Goal: Task Accomplishment & Management: Manage account settings

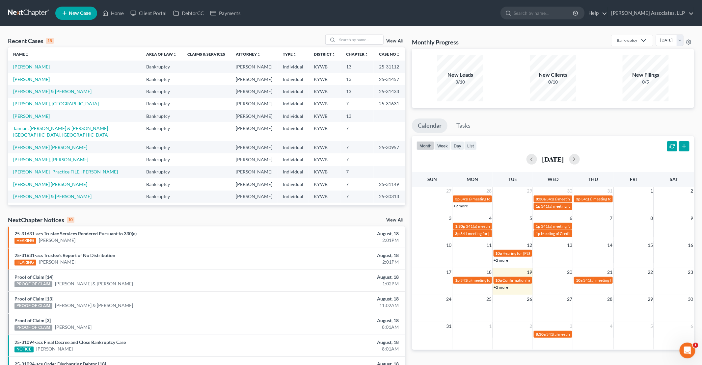
click at [42, 68] on link "[PERSON_NAME]" at bounding box center [31, 67] width 37 height 6
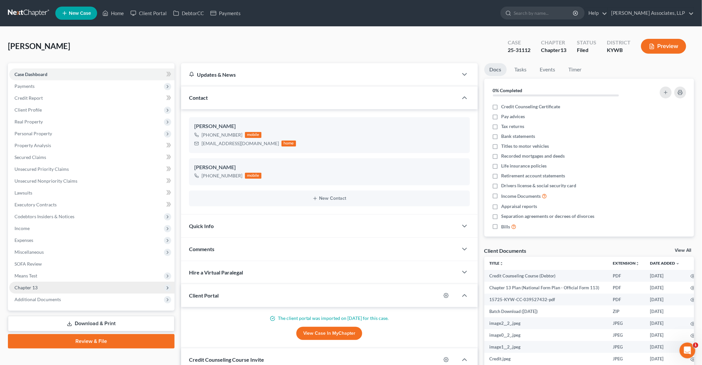
click at [90, 292] on span "Chapter 13" at bounding box center [91, 288] width 165 height 12
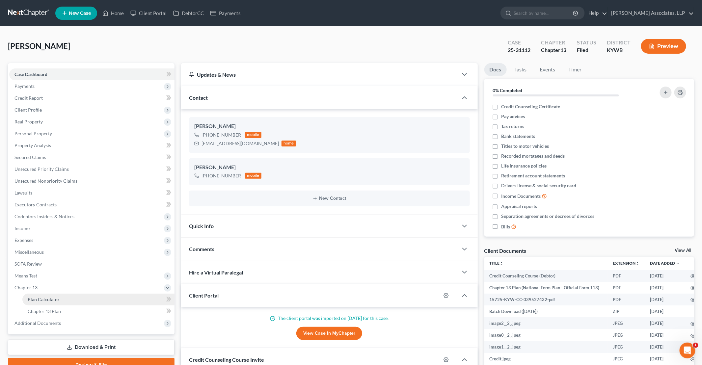
click at [82, 300] on link "Plan Calculator" at bounding box center [98, 300] width 152 height 12
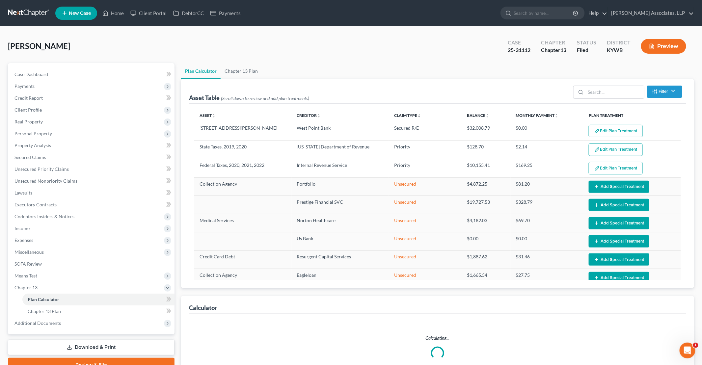
select select "59"
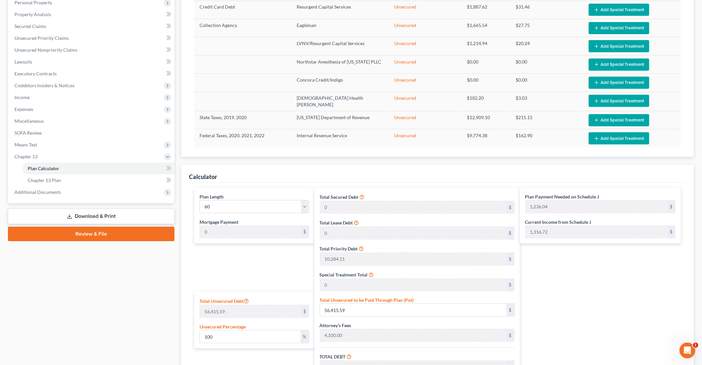
scroll to position [132, 0]
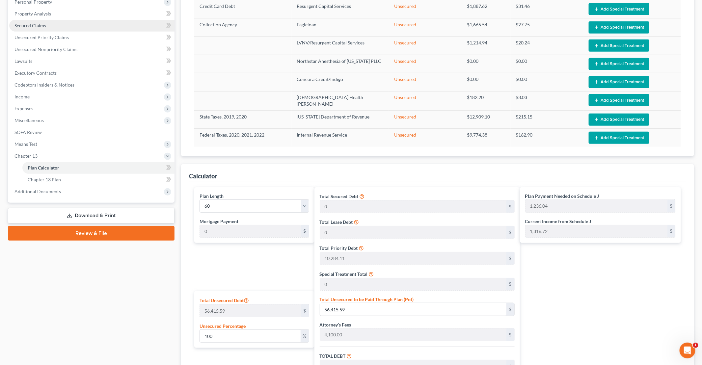
click at [39, 28] on link "Secured Claims" at bounding box center [91, 26] width 165 height 12
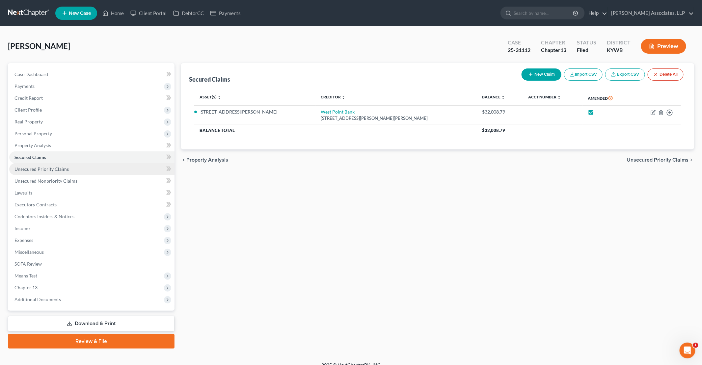
click at [52, 171] on span "Unsecured Priority Claims" at bounding box center [41, 169] width 54 height 6
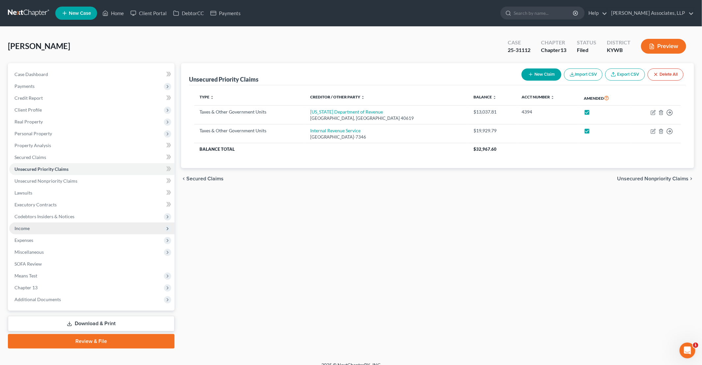
click at [31, 228] on span "Income" at bounding box center [91, 229] width 165 height 12
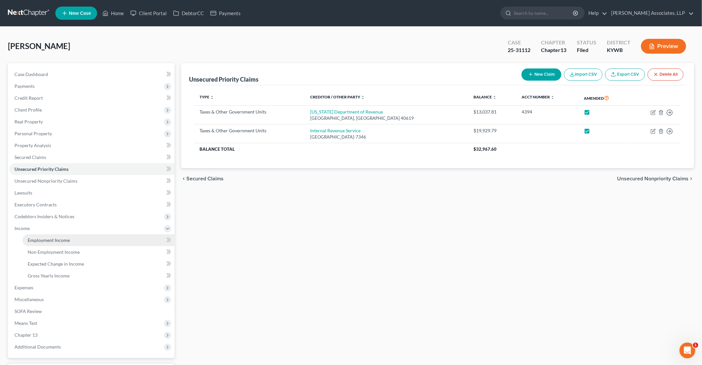
click at [41, 240] on span "Employment Income" at bounding box center [49, 240] width 42 height 6
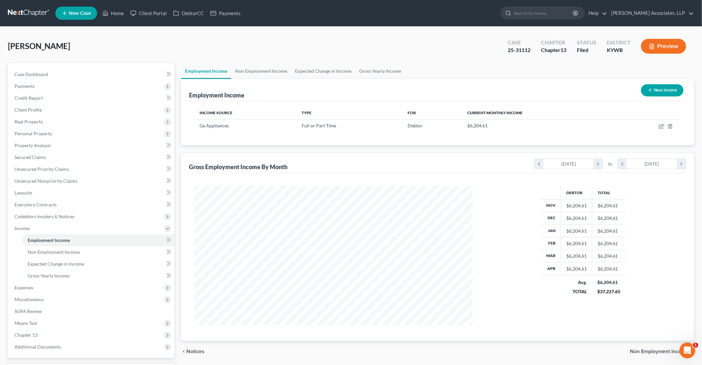
scroll to position [139, 291]
click at [121, 14] on link "Home" at bounding box center [113, 13] width 28 height 12
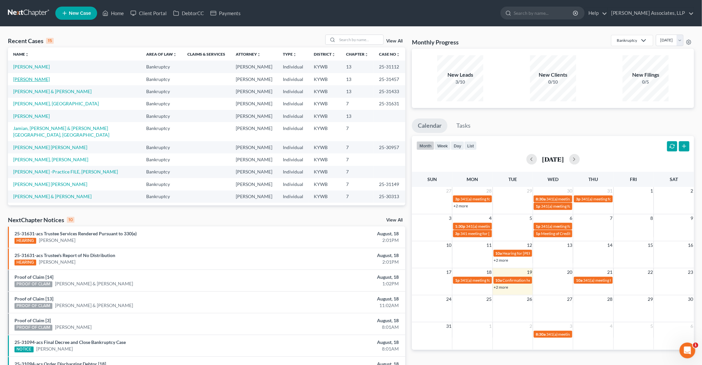
click at [36, 80] on link "[PERSON_NAME]" at bounding box center [31, 79] width 37 height 6
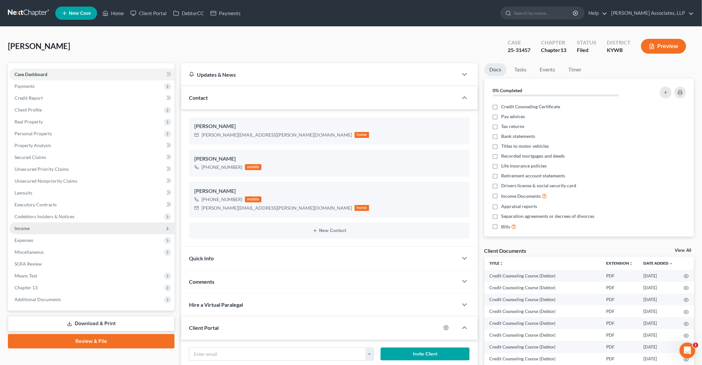
click at [38, 227] on span "Income" at bounding box center [91, 229] width 165 height 12
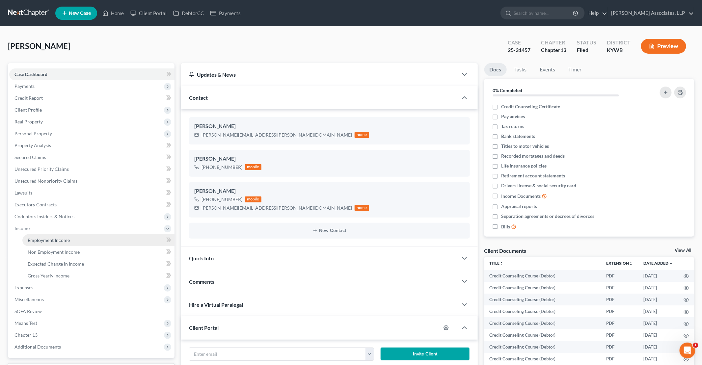
click at [49, 242] on span "Employment Income" at bounding box center [49, 240] width 42 height 6
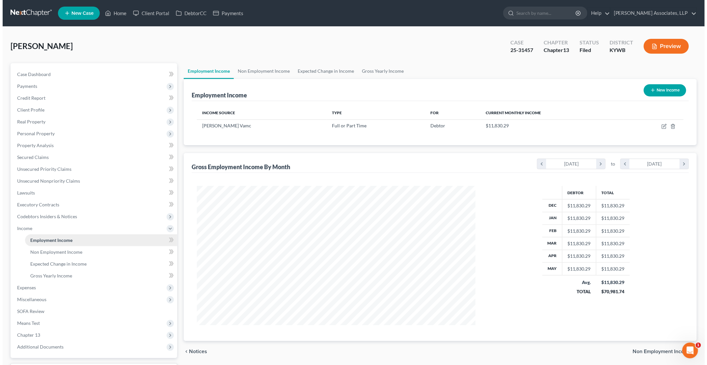
scroll to position [139, 291]
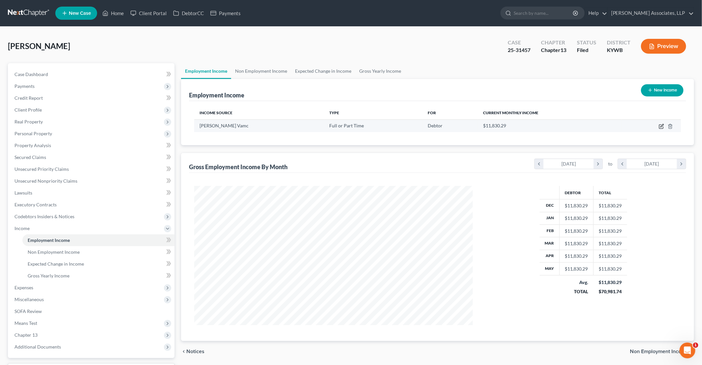
click at [661, 127] on icon "button" at bounding box center [661, 126] width 5 height 5
select select "0"
select select "18"
select select "2"
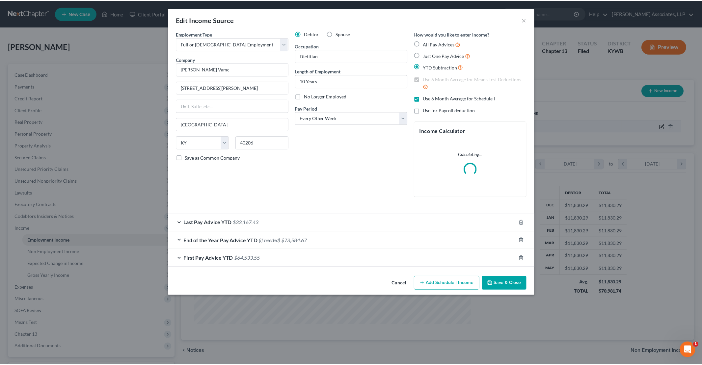
scroll to position [140, 294]
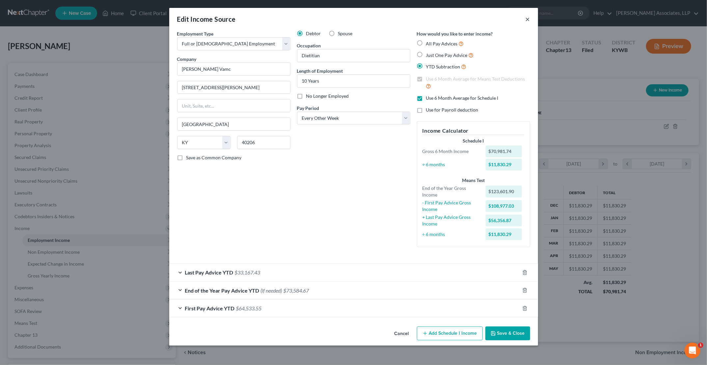
click at [528, 17] on button "×" at bounding box center [527, 19] width 5 height 8
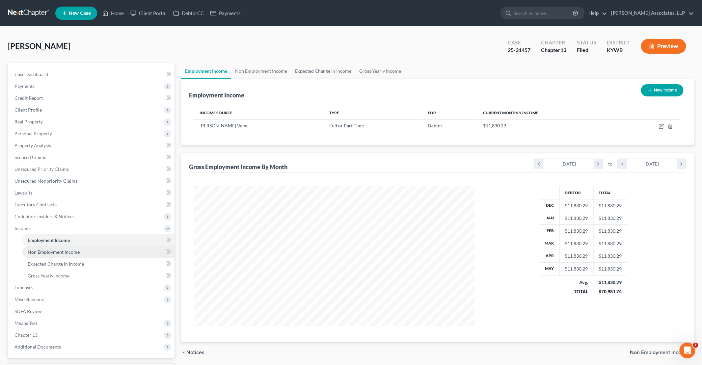
scroll to position [329065, 328913]
click at [42, 332] on span "Chapter 13" at bounding box center [91, 335] width 165 height 12
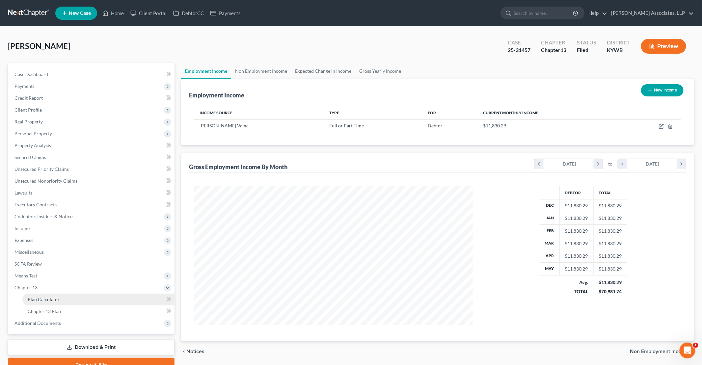
click at [52, 300] on span "Plan Calculator" at bounding box center [44, 300] width 32 height 6
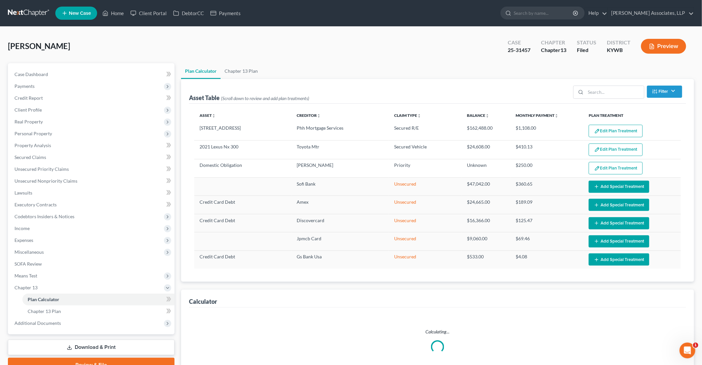
select select "59"
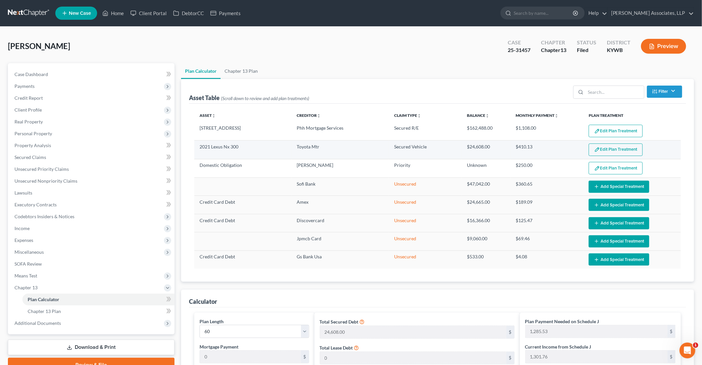
click at [601, 147] on button "Edit Plan Treatment" at bounding box center [616, 150] width 54 height 13
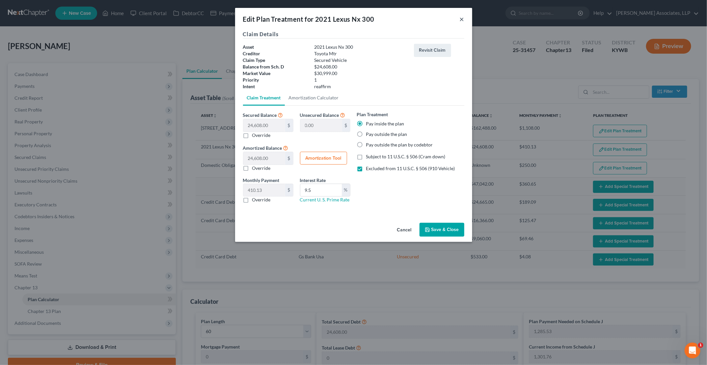
click at [462, 19] on button "×" at bounding box center [462, 19] width 5 height 8
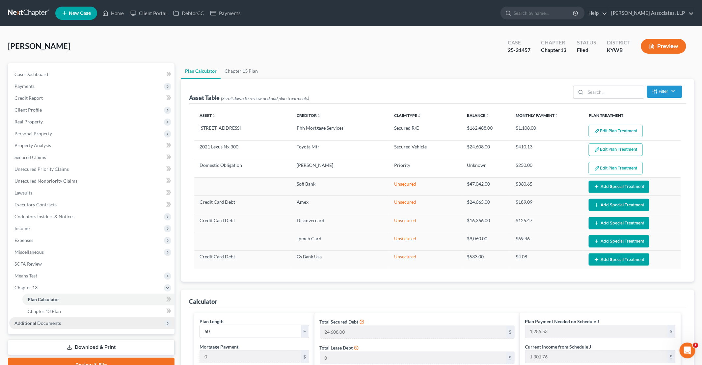
click at [61, 324] on span "Additional Documents" at bounding box center [91, 323] width 165 height 12
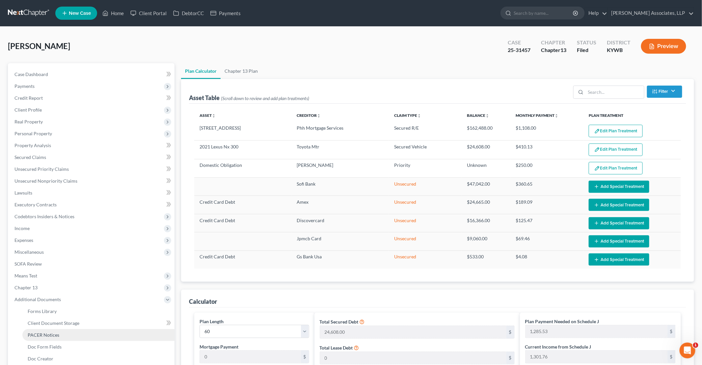
click at [73, 333] on link "PACER Notices" at bounding box center [98, 335] width 152 height 12
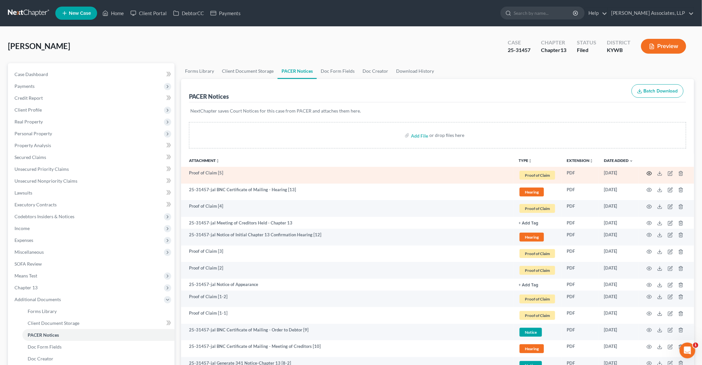
click at [650, 174] on icon "button" at bounding box center [649, 173] width 5 height 5
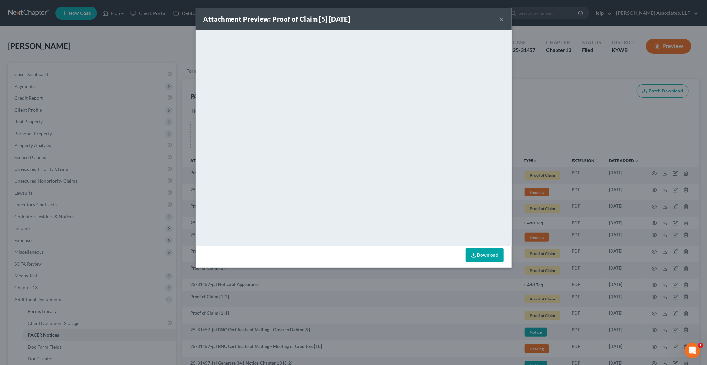
click at [501, 18] on button "×" at bounding box center [501, 19] width 5 height 8
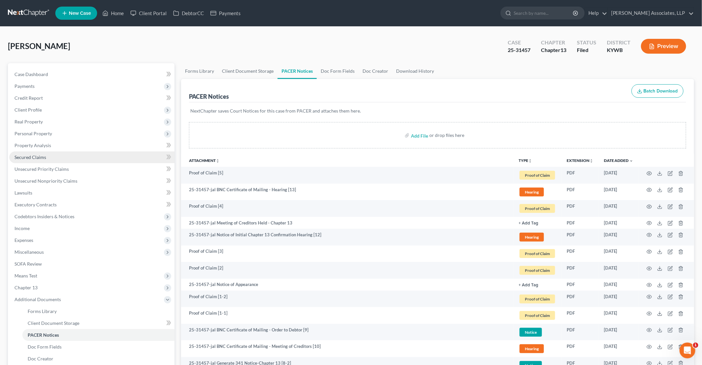
click at [30, 155] on span "Secured Claims" at bounding box center [30, 157] width 32 height 6
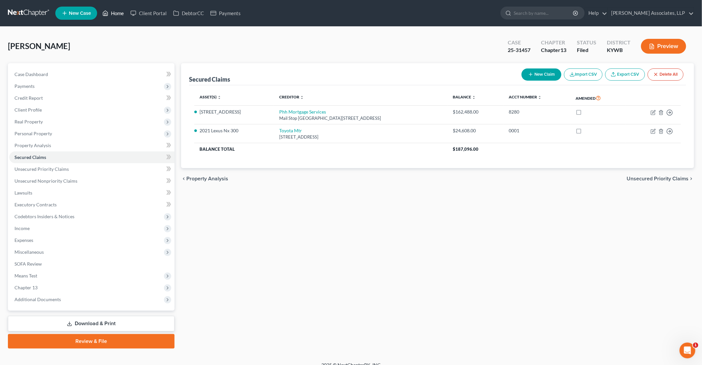
click at [114, 13] on link "Home" at bounding box center [113, 13] width 28 height 12
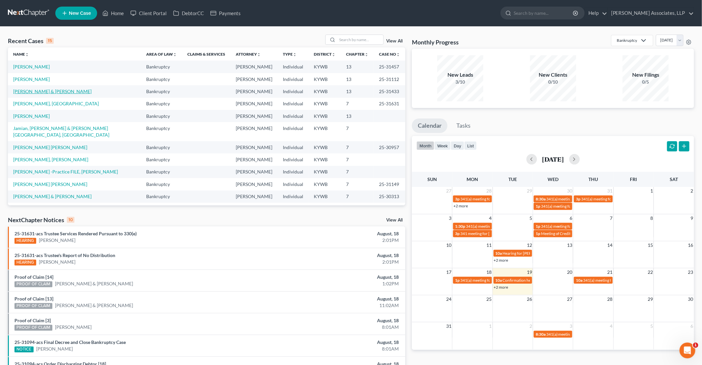
click at [39, 92] on link "[PERSON_NAME] & [PERSON_NAME]" at bounding box center [52, 92] width 78 height 6
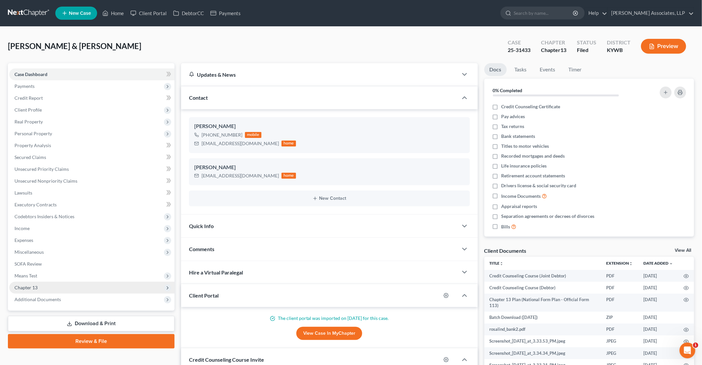
click at [48, 288] on span "Chapter 13" at bounding box center [91, 288] width 165 height 12
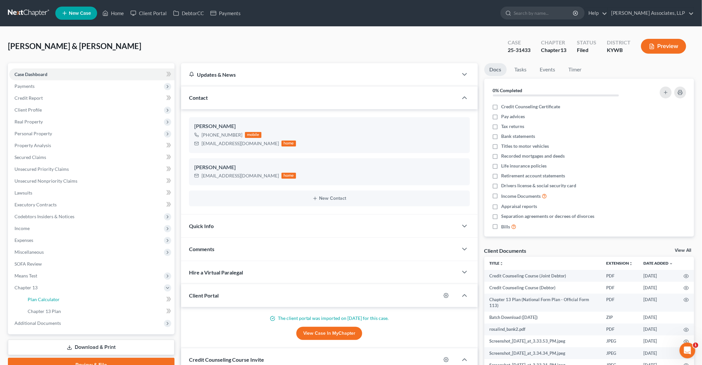
drag, startPoint x: 54, startPoint y: 301, endPoint x: 176, endPoint y: 299, distance: 122.5
click at [54, 301] on span "Plan Calculator" at bounding box center [44, 300] width 32 height 6
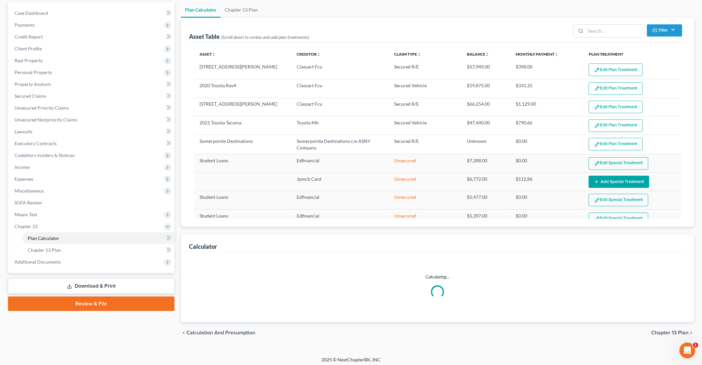
scroll to position [64, 0]
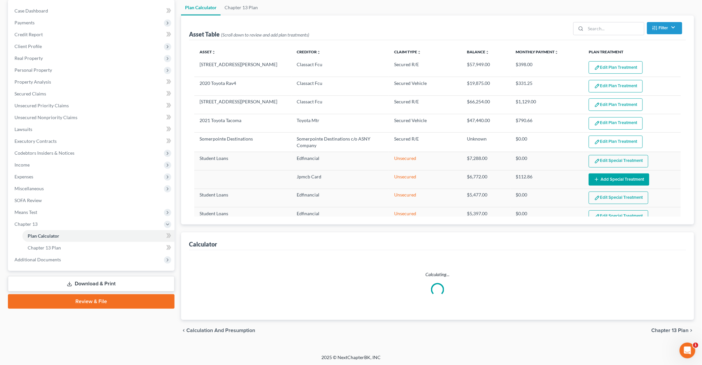
select select "59"
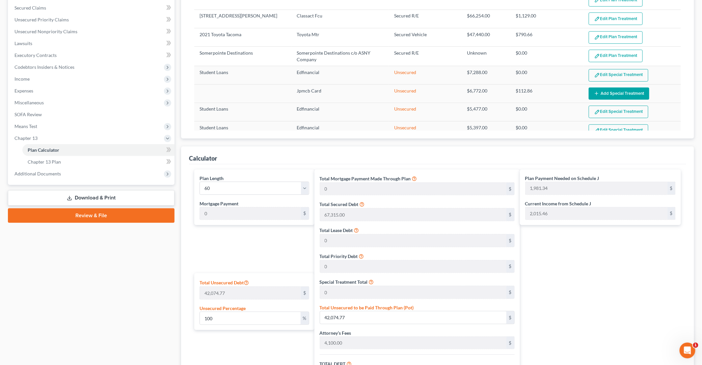
scroll to position [162, 0]
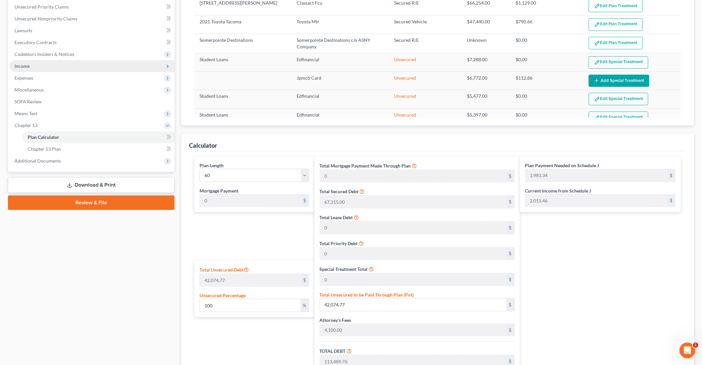
click at [41, 64] on span "Income" at bounding box center [91, 66] width 165 height 12
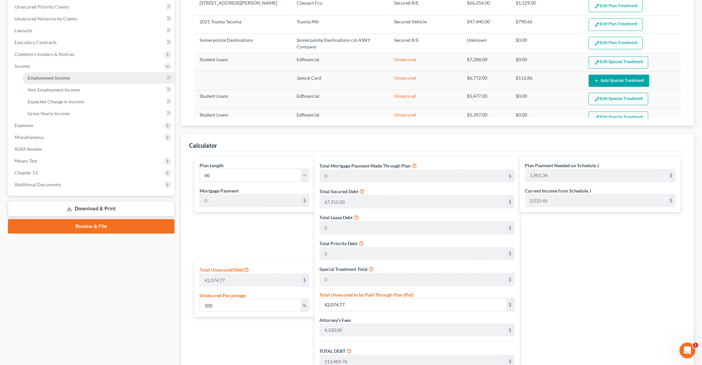
click at [47, 77] on span "Employment Income" at bounding box center [49, 78] width 42 height 6
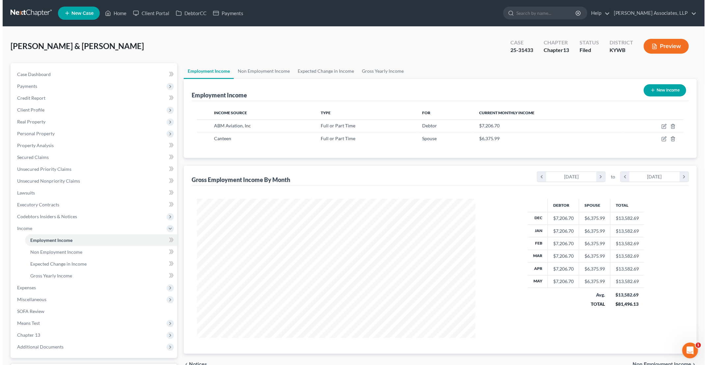
scroll to position [139, 291]
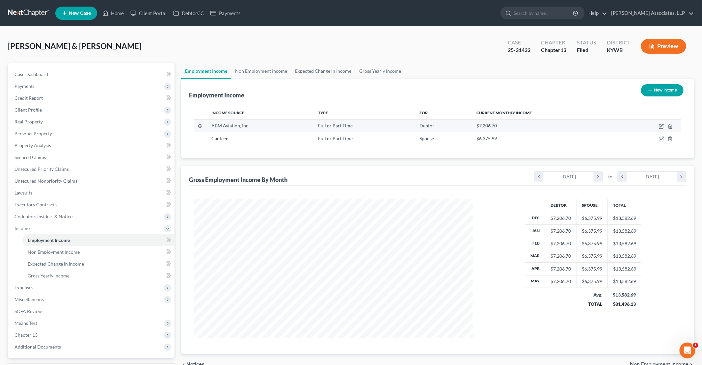
click at [539, 122] on div "$7,206.70" at bounding box center [545, 125] width 138 height 7
click at [661, 124] on icon "button" at bounding box center [661, 126] width 5 height 5
select select "0"
select select "45"
select select "0"
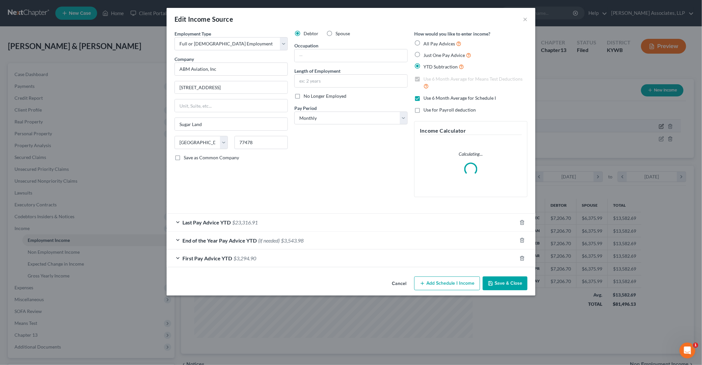
scroll to position [140, 294]
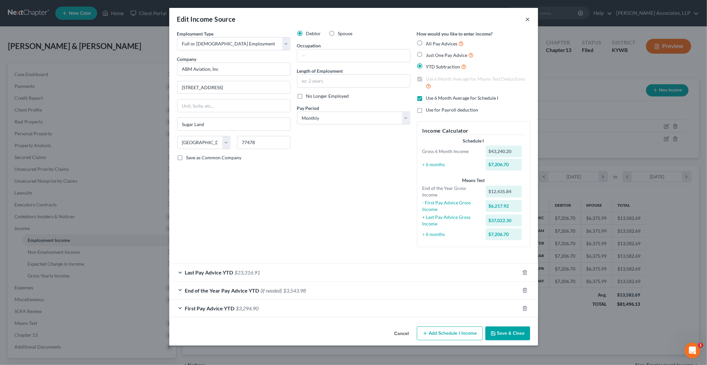
click at [526, 20] on button "×" at bounding box center [527, 19] width 5 height 8
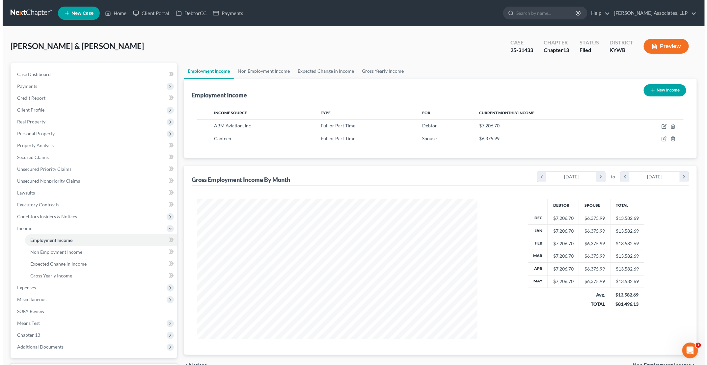
scroll to position [329065, 328913]
click at [662, 140] on icon "button" at bounding box center [661, 138] width 5 height 5
select select "0"
select select "18"
select select "3"
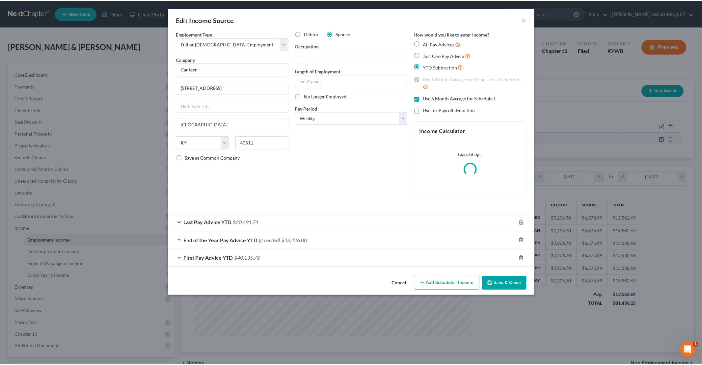
scroll to position [140, 294]
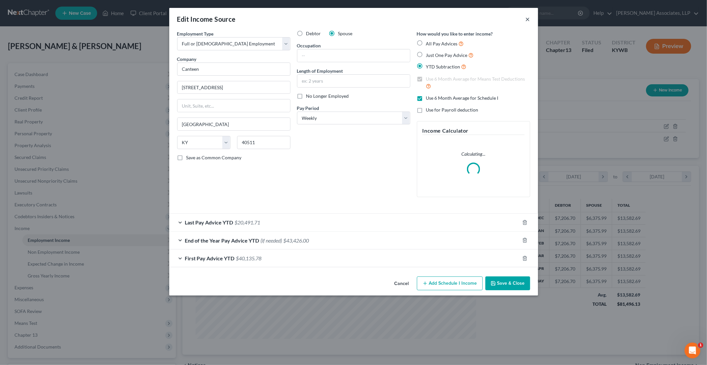
click at [528, 20] on button "×" at bounding box center [527, 19] width 5 height 8
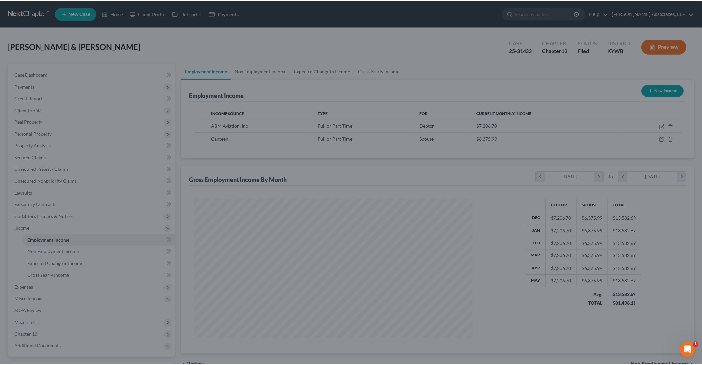
scroll to position [329065, 328913]
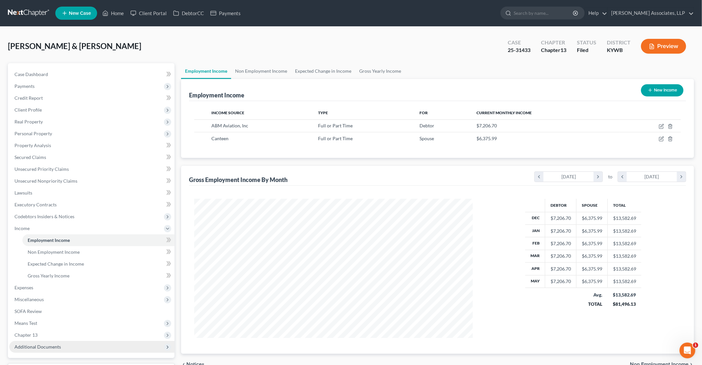
click at [75, 341] on span "Additional Documents" at bounding box center [91, 347] width 165 height 12
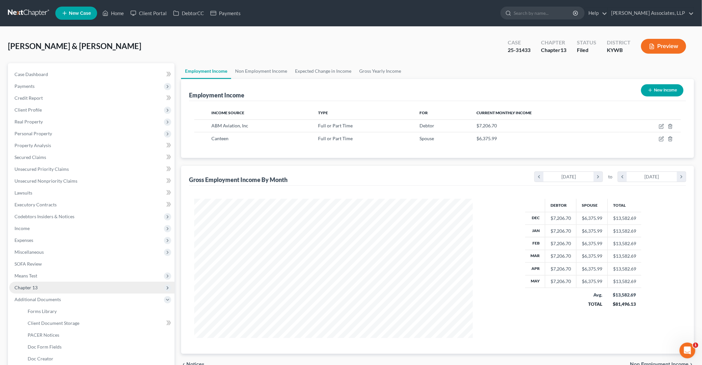
click at [32, 285] on span "Chapter 13" at bounding box center [25, 288] width 23 height 6
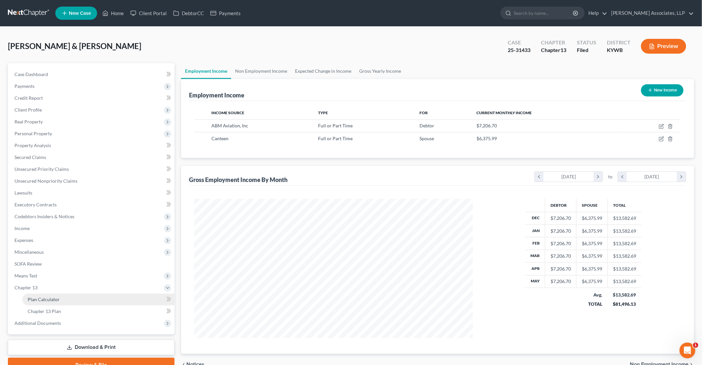
click at [45, 299] on span "Plan Calculator" at bounding box center [44, 300] width 32 height 6
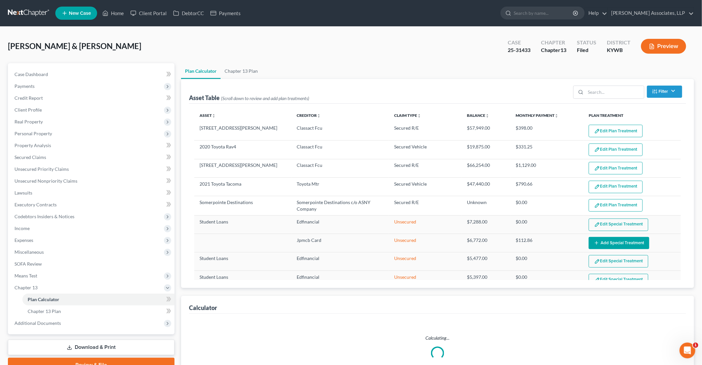
select select "59"
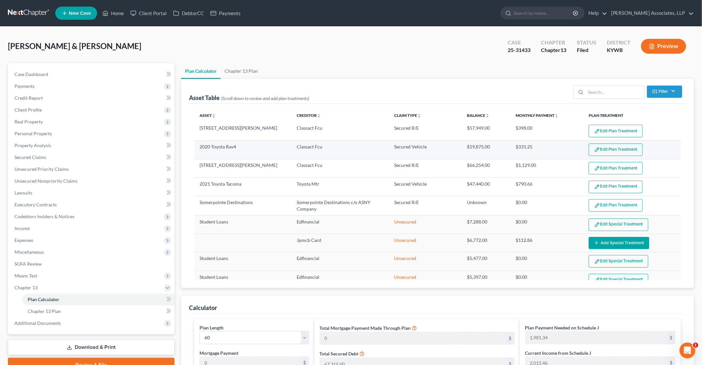
click at [619, 151] on button "Edit Plan Treatment" at bounding box center [616, 150] width 54 height 13
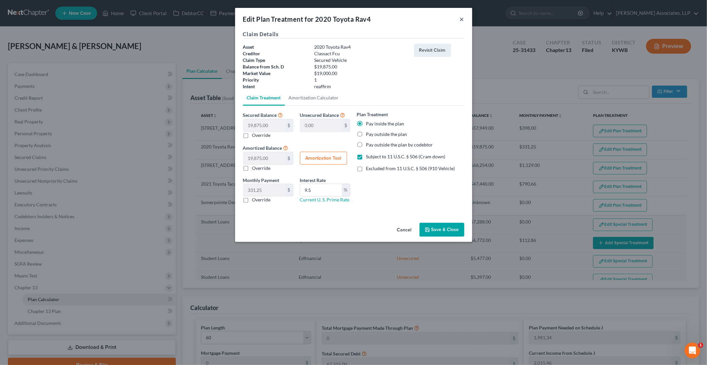
click at [463, 19] on button "×" at bounding box center [462, 19] width 5 height 8
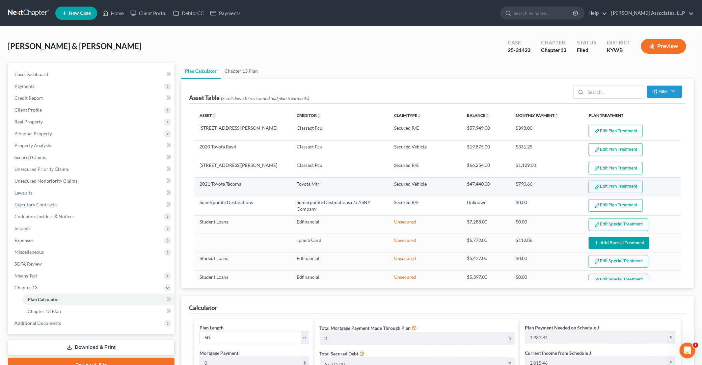
click at [598, 182] on button "Edit Plan Treatment" at bounding box center [616, 187] width 54 height 13
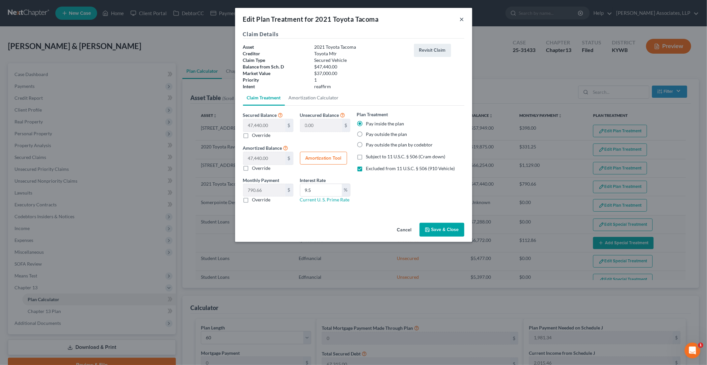
click at [462, 19] on button "×" at bounding box center [462, 19] width 5 height 8
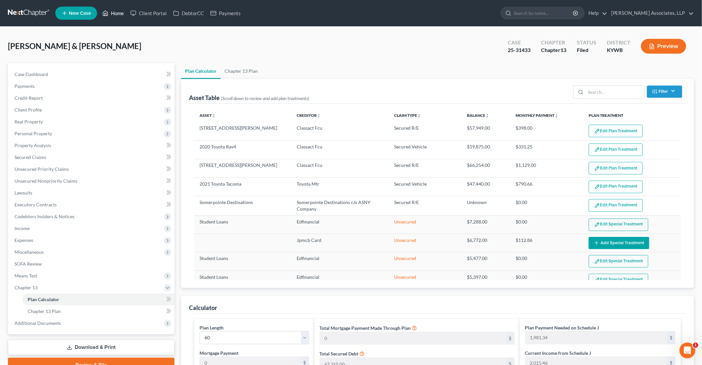
click at [120, 12] on link "Home" at bounding box center [113, 13] width 28 height 12
